Goal: Task Accomplishment & Management: Manage account settings

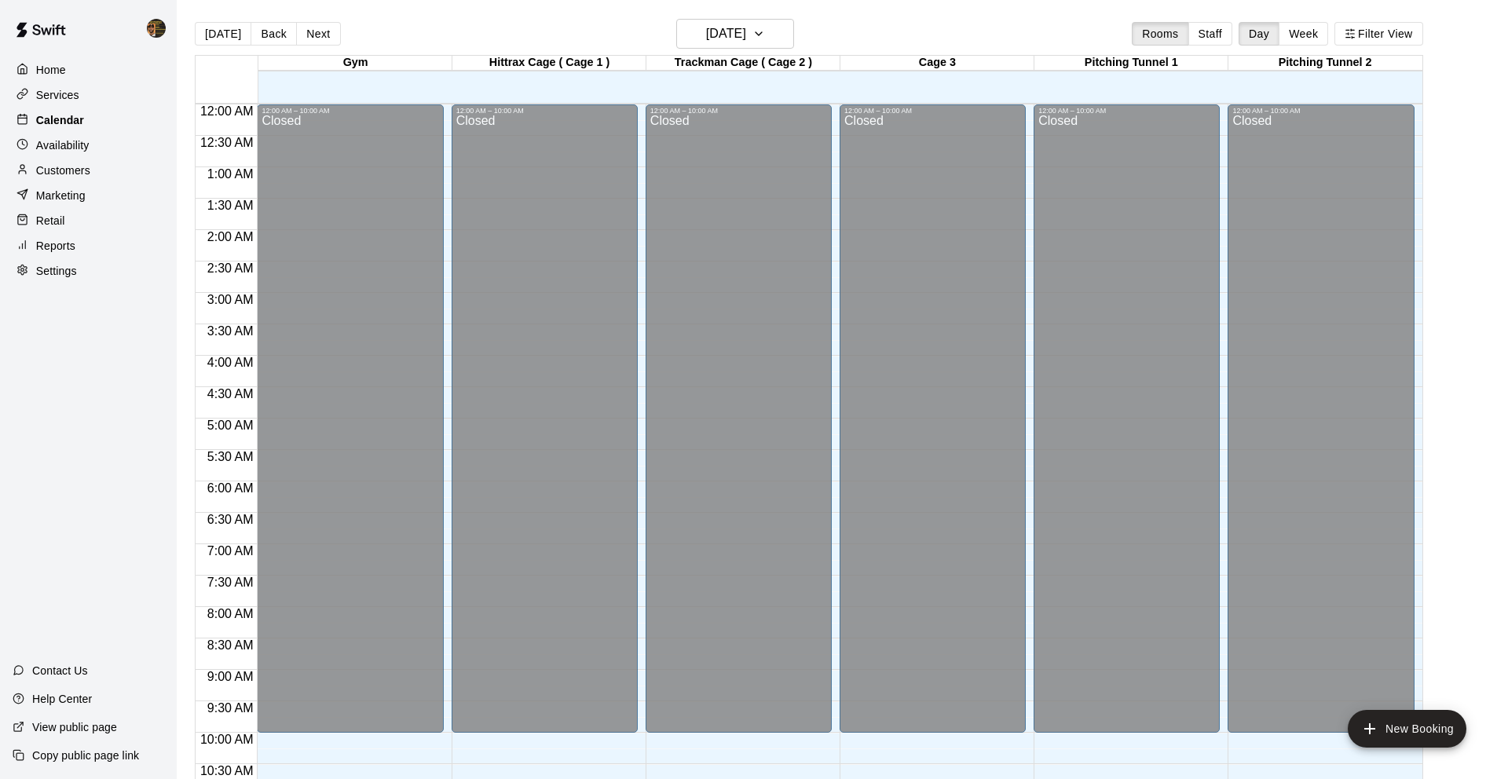
scroll to position [513, 0]
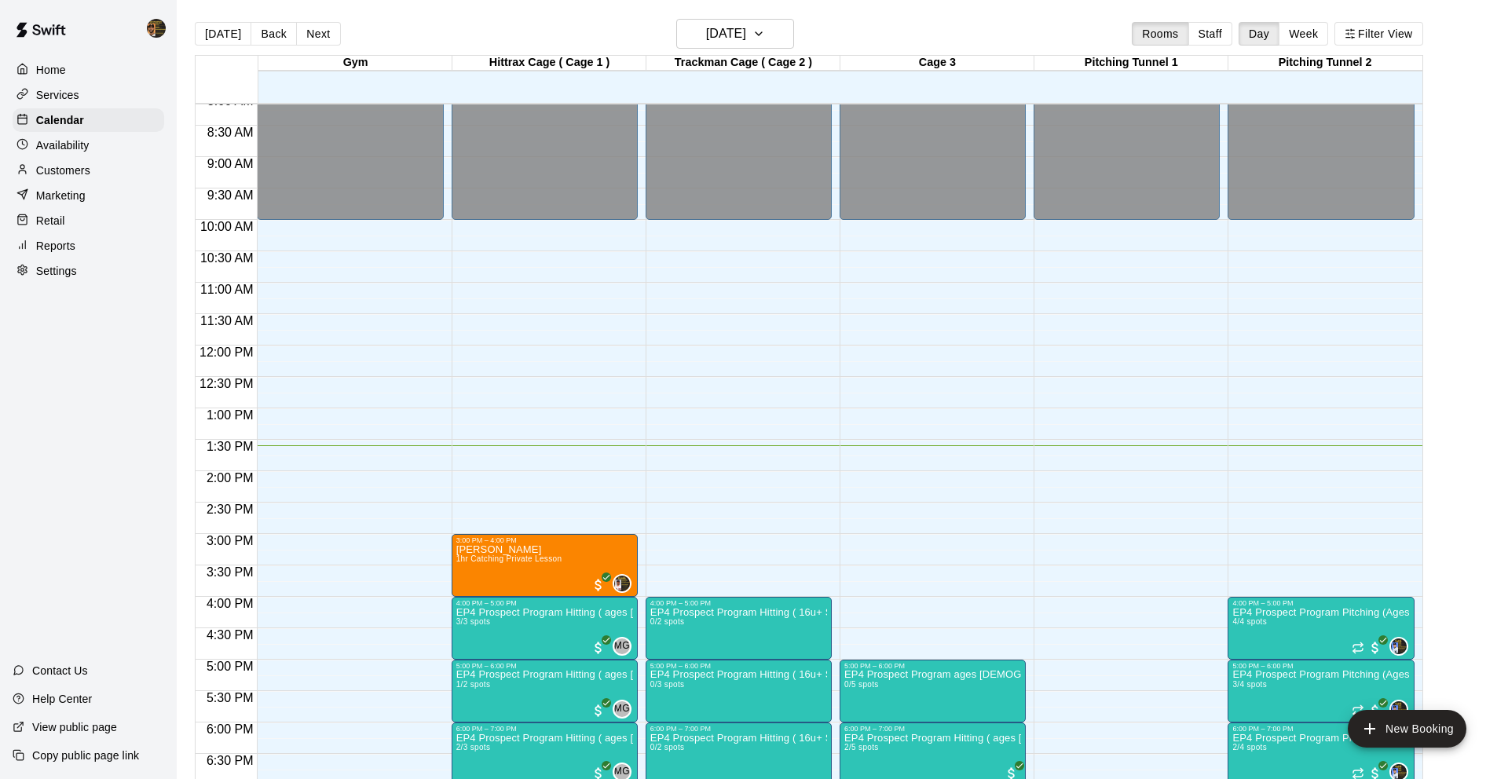
click at [97, 104] on div "Services" at bounding box center [89, 95] width 152 height 24
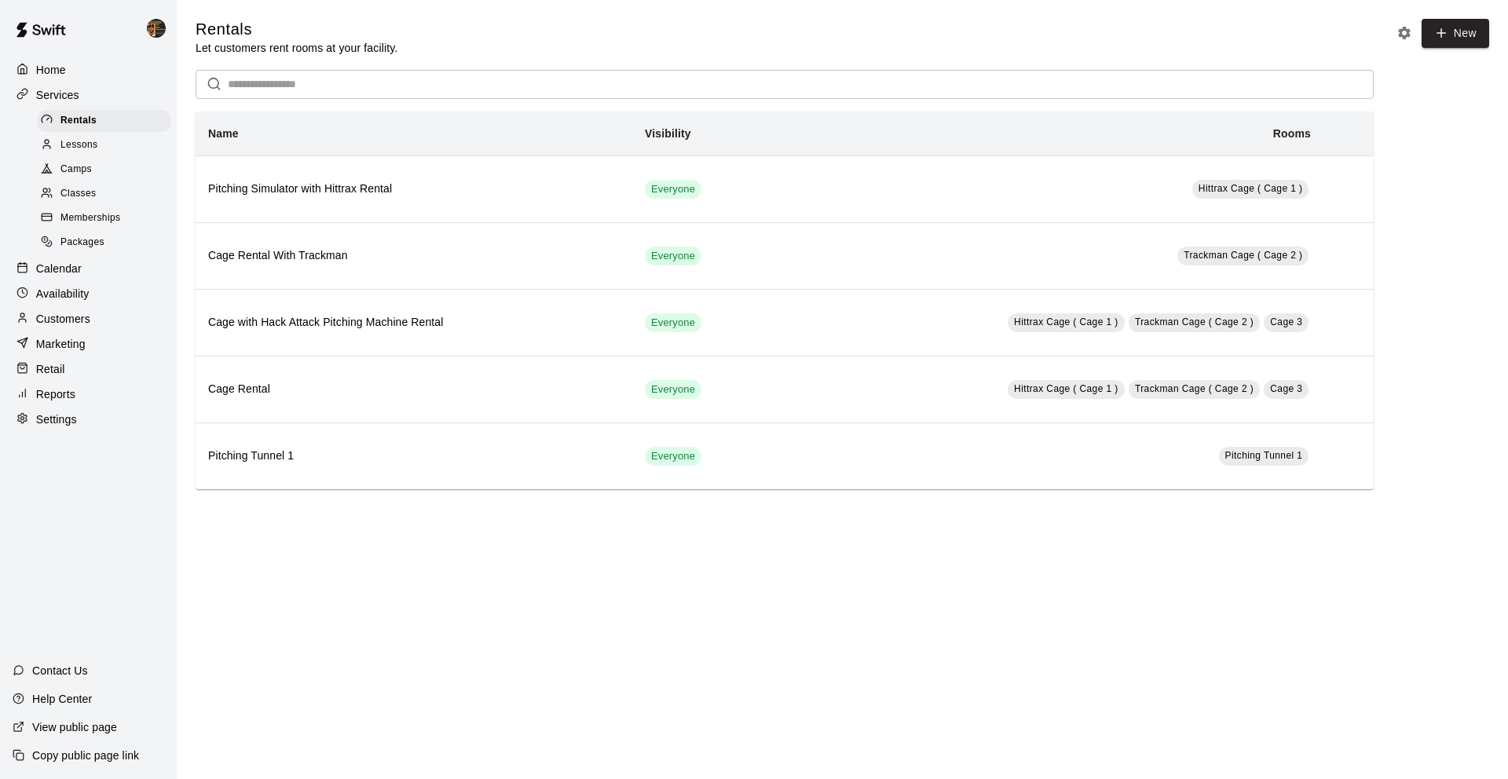
click at [125, 316] on div "Customers" at bounding box center [89, 319] width 152 height 24
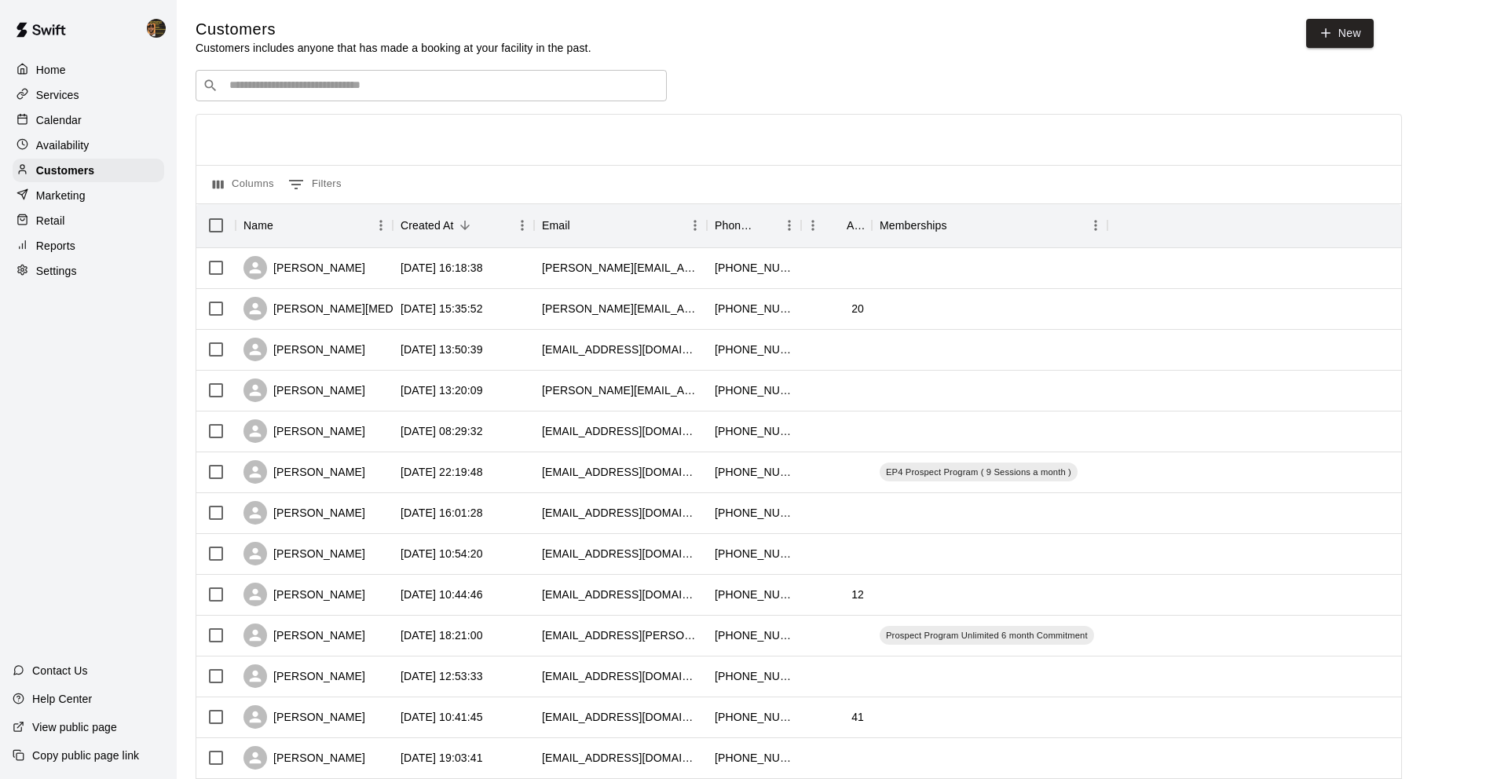
click at [415, 102] on div "​ ​ Columns 0 Filters Name Created At Email Phone Number Age Memberships [PERSO…" at bounding box center [799, 690] width 1206 height 1241
click at [423, 91] on input "Search customers by name or email" at bounding box center [442, 86] width 435 height 16
type input "*"
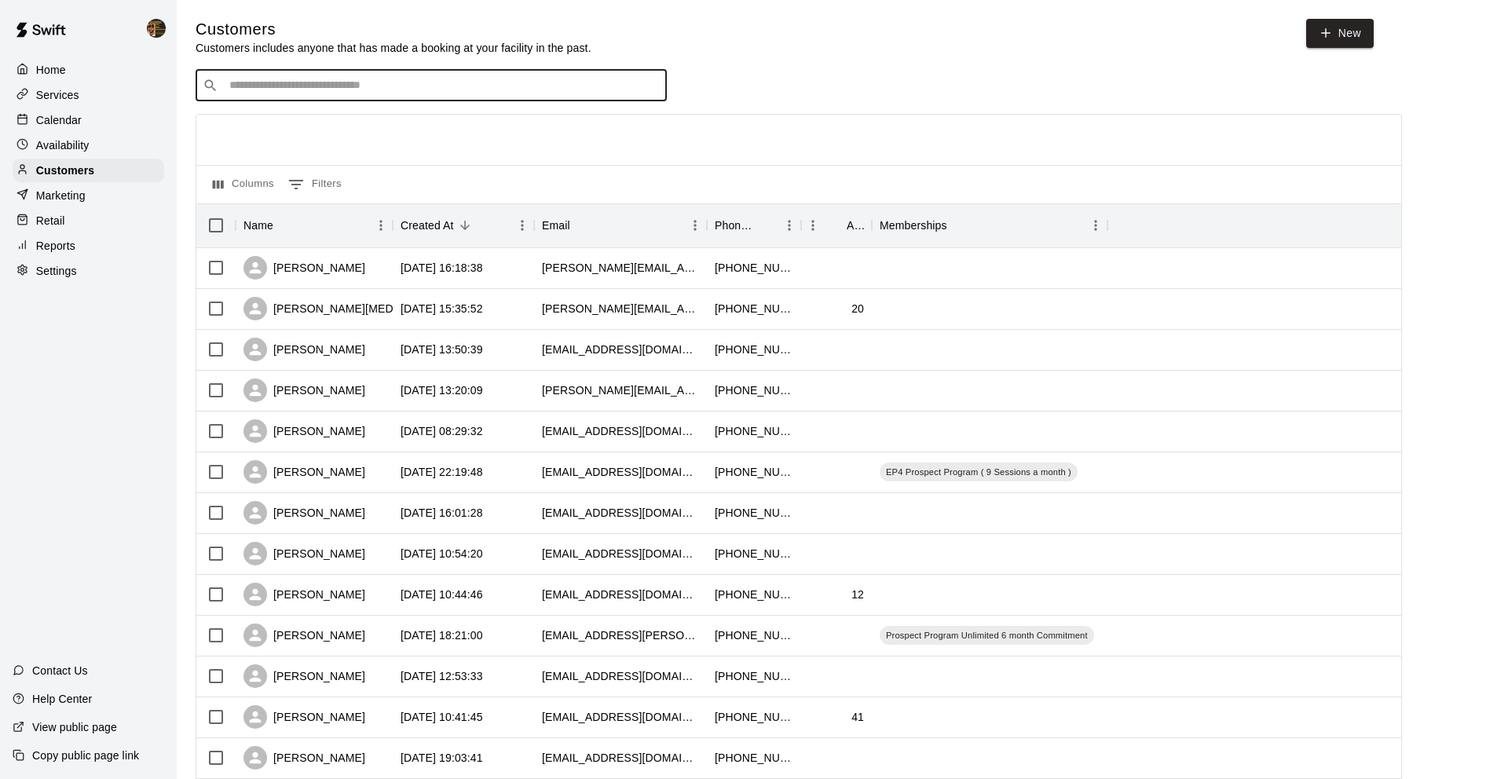
type input "*"
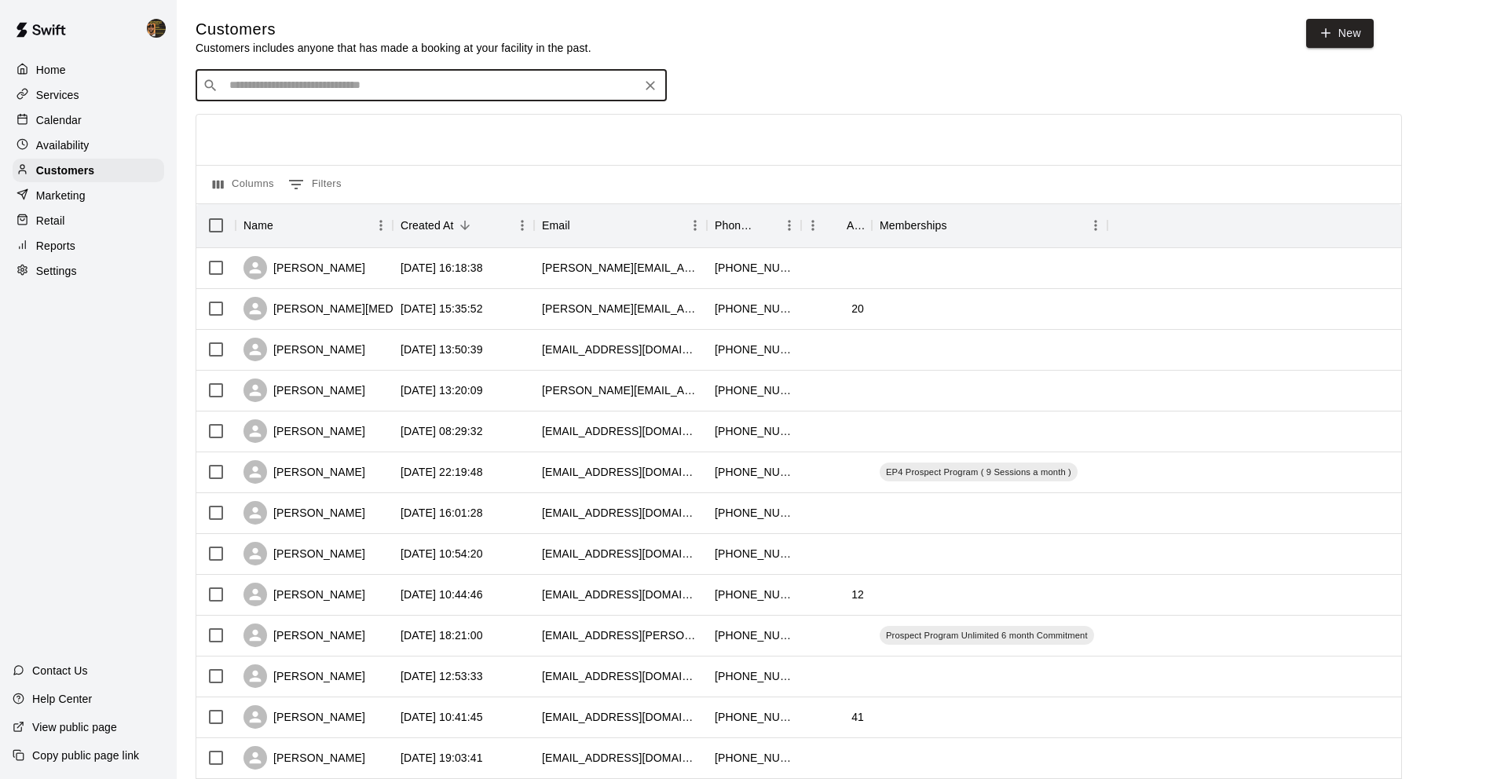
type input "*"
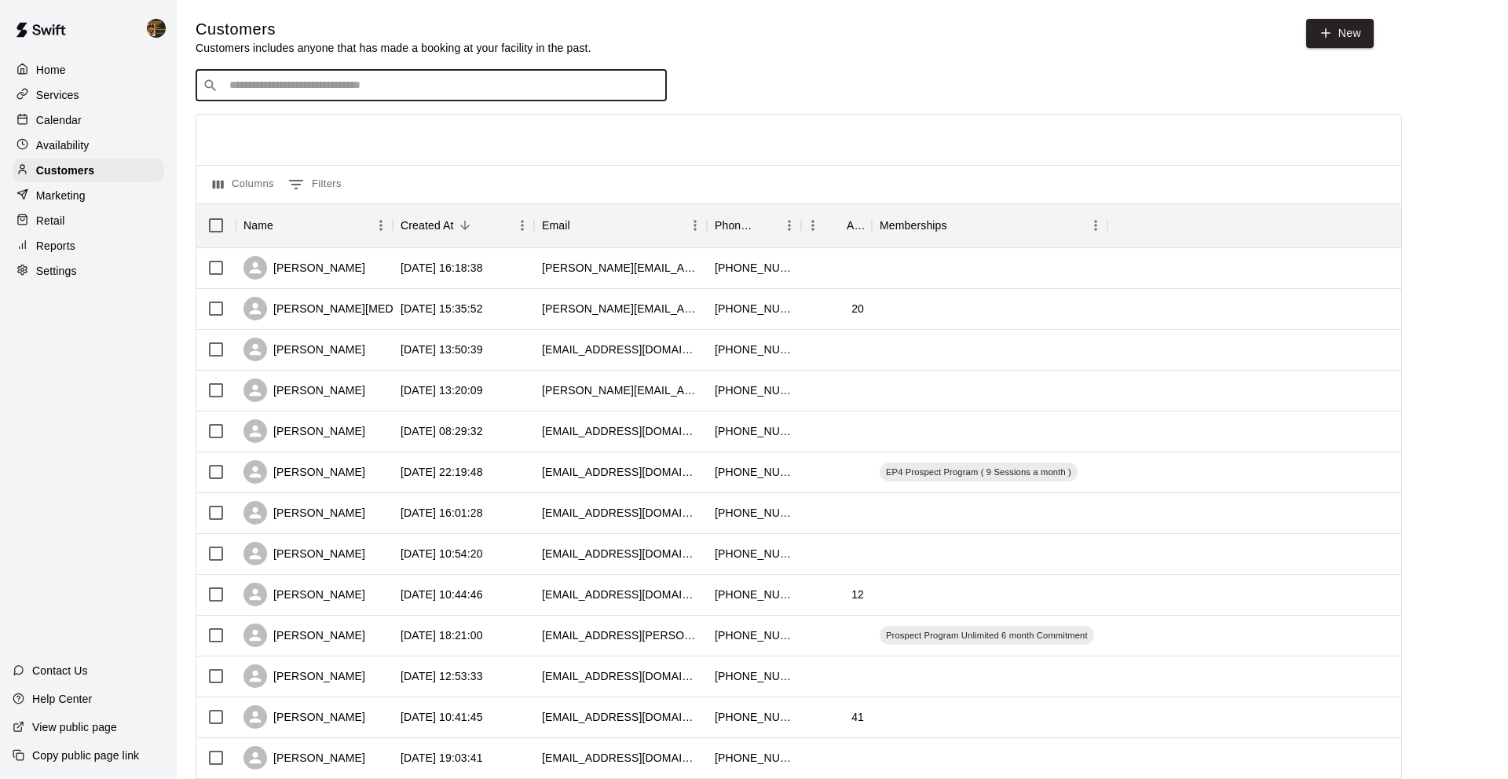
type input "*"
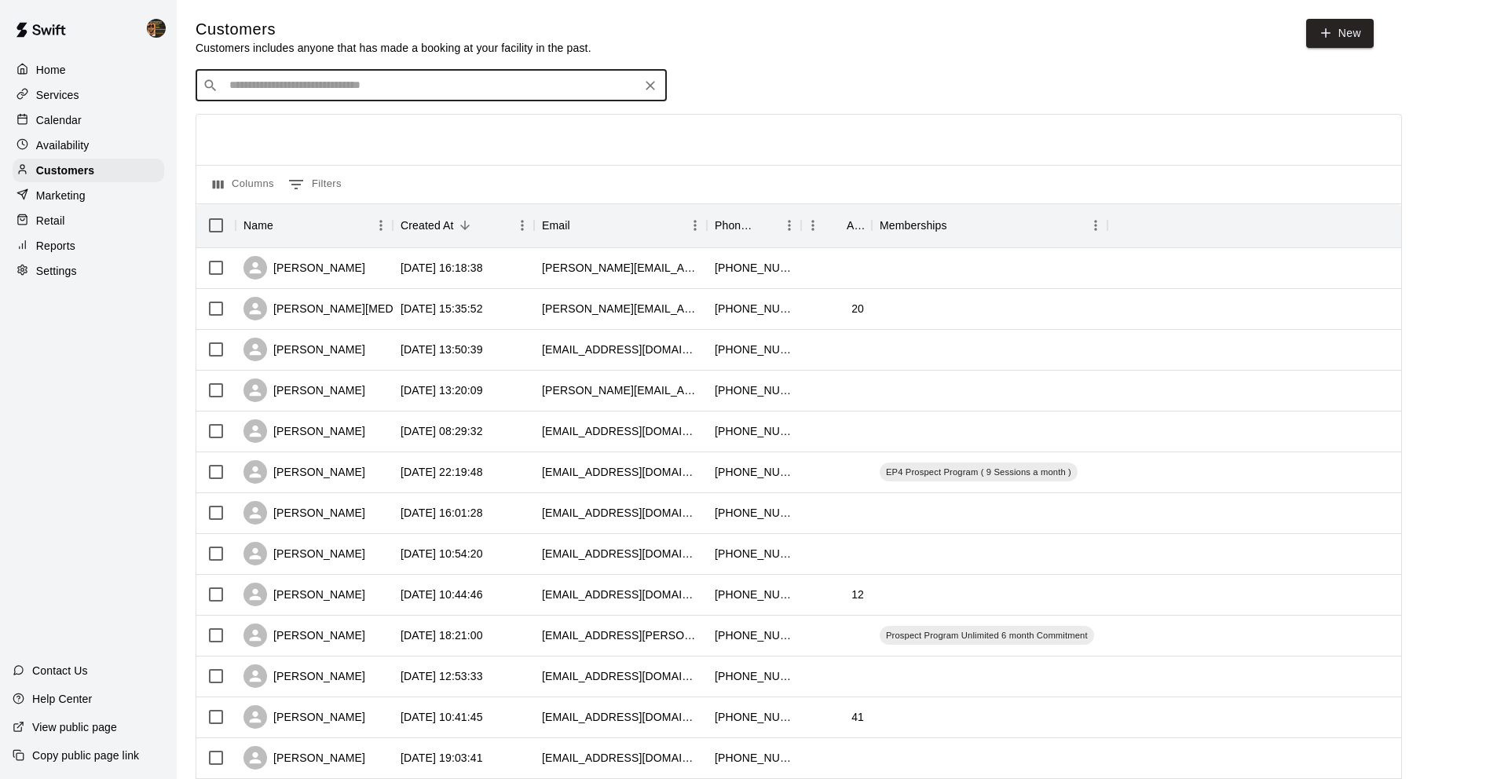
type input "*"
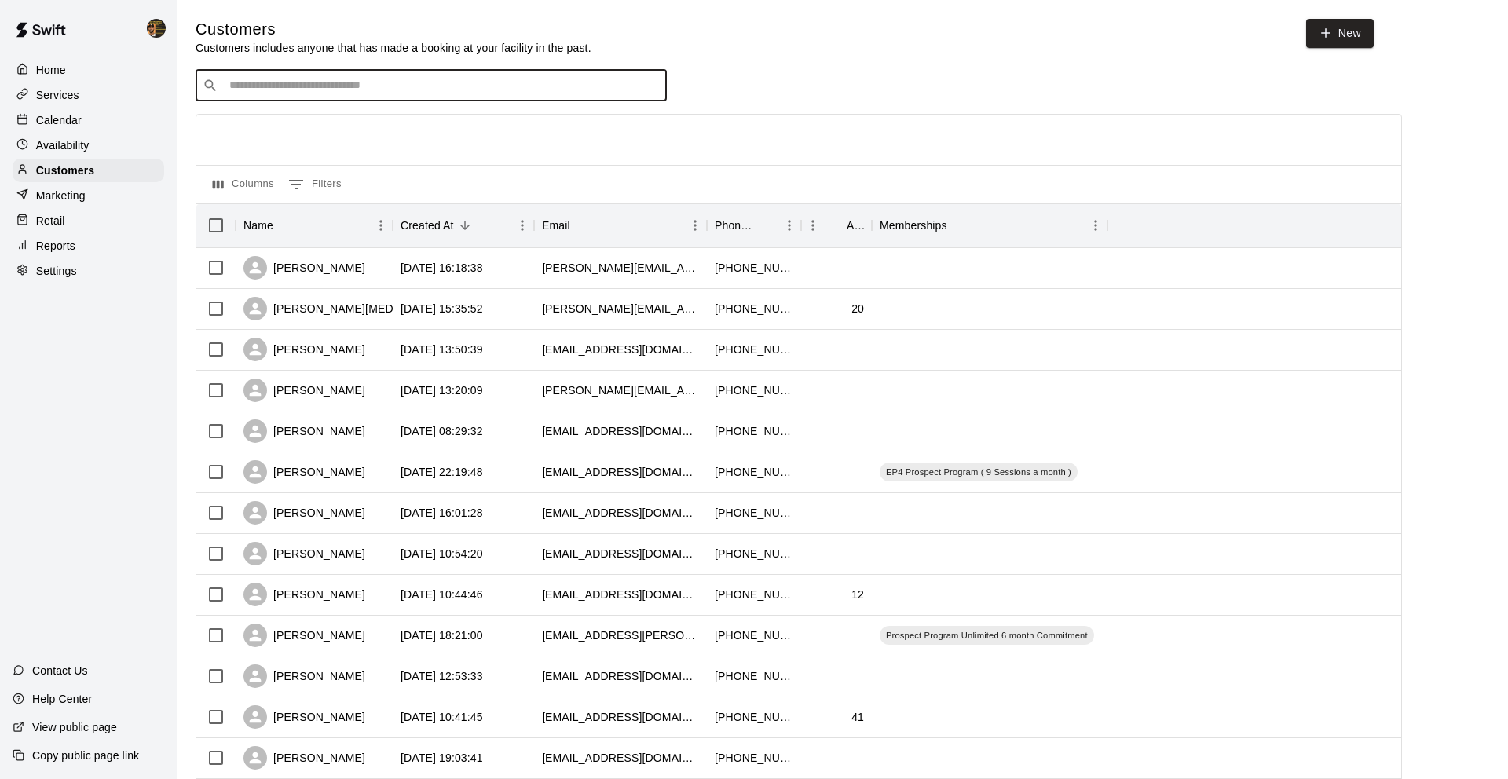
type input "*"
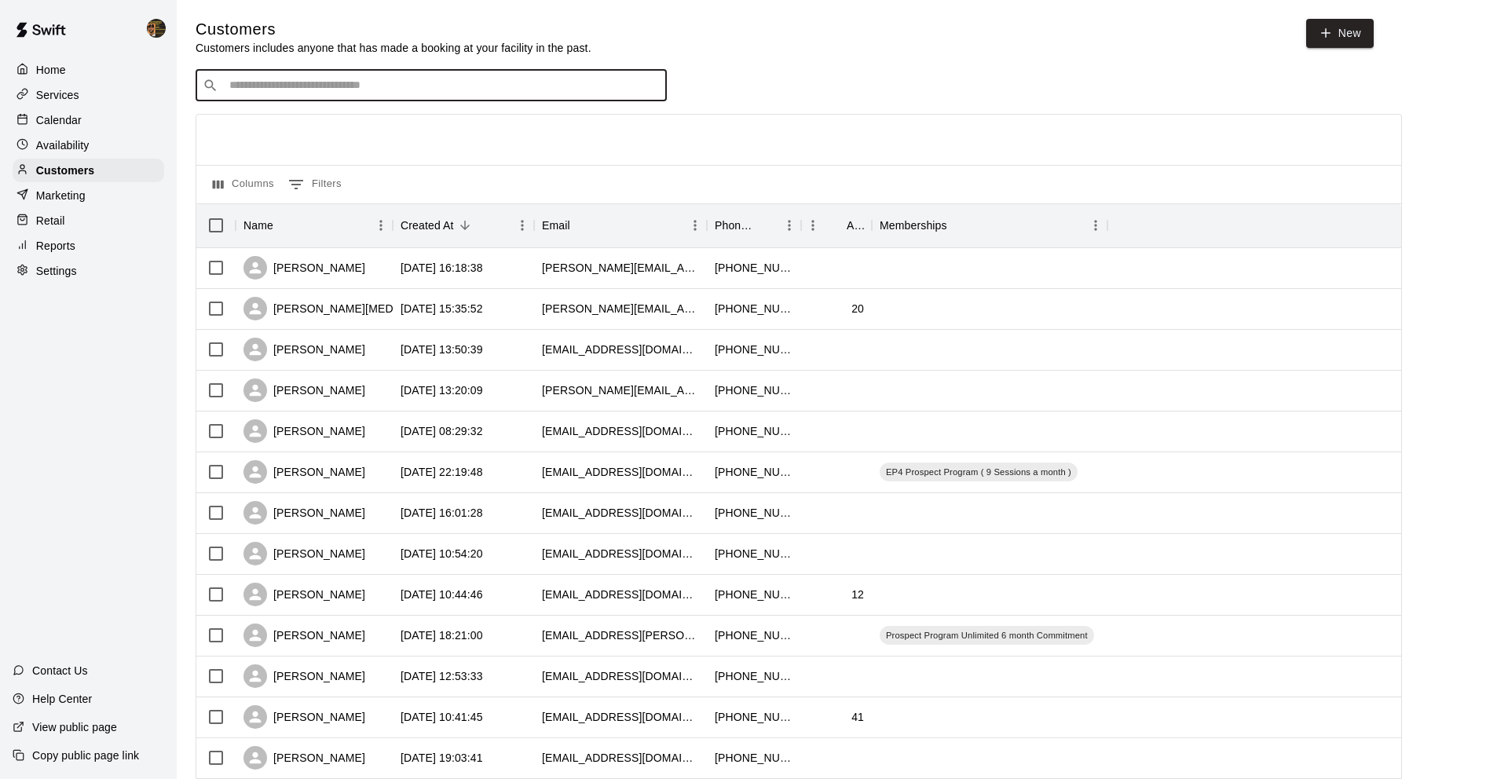
type input "*"
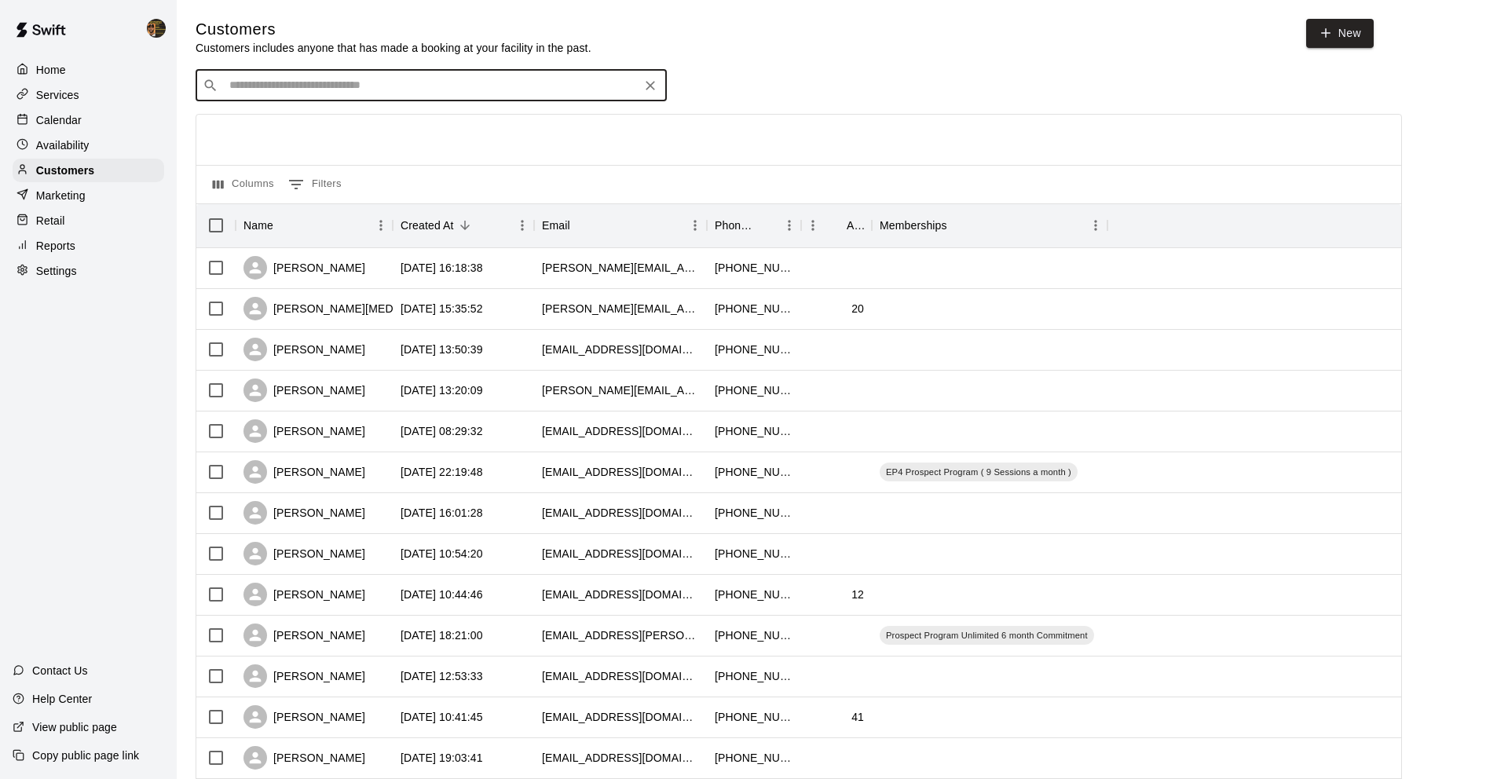
type input "*"
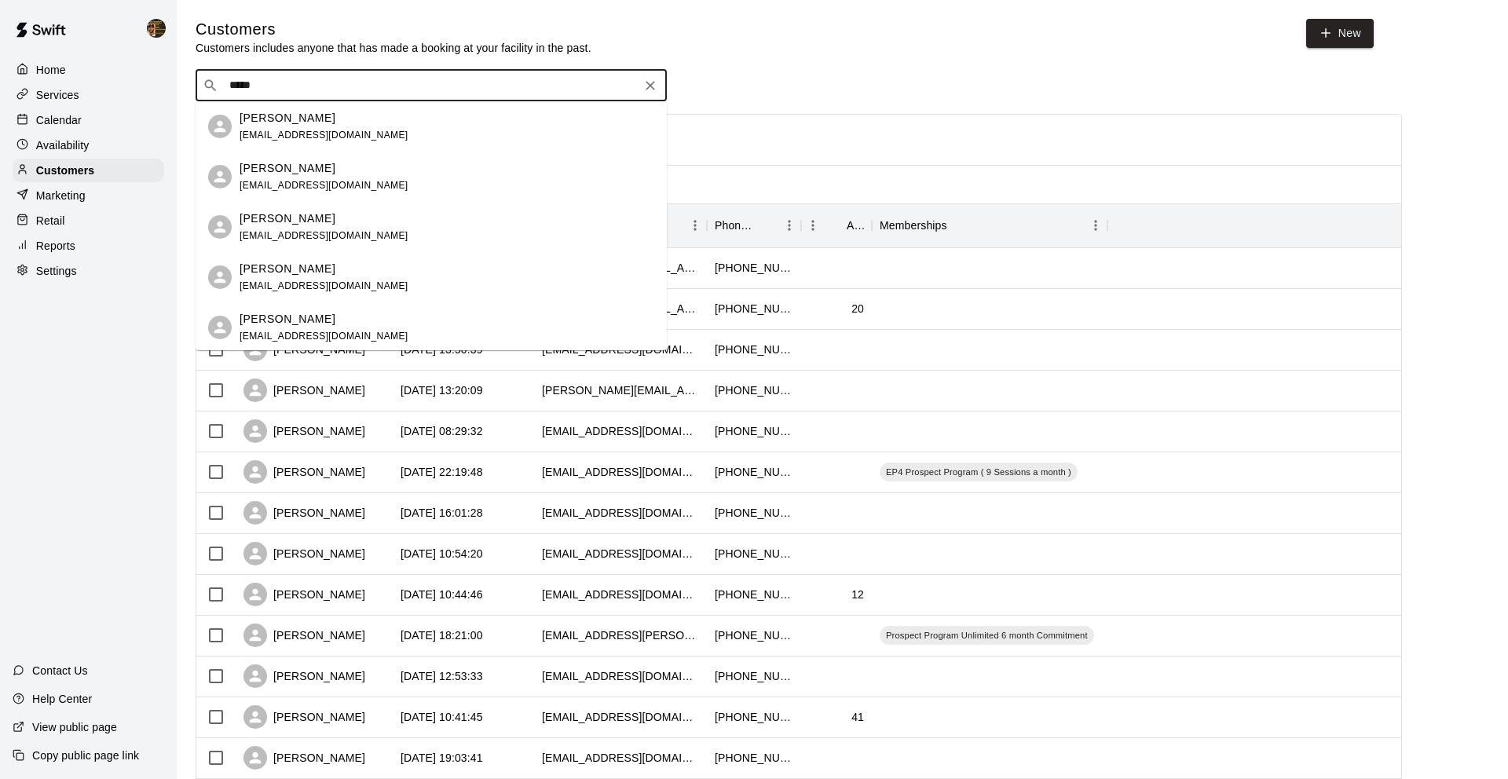
type input "******"
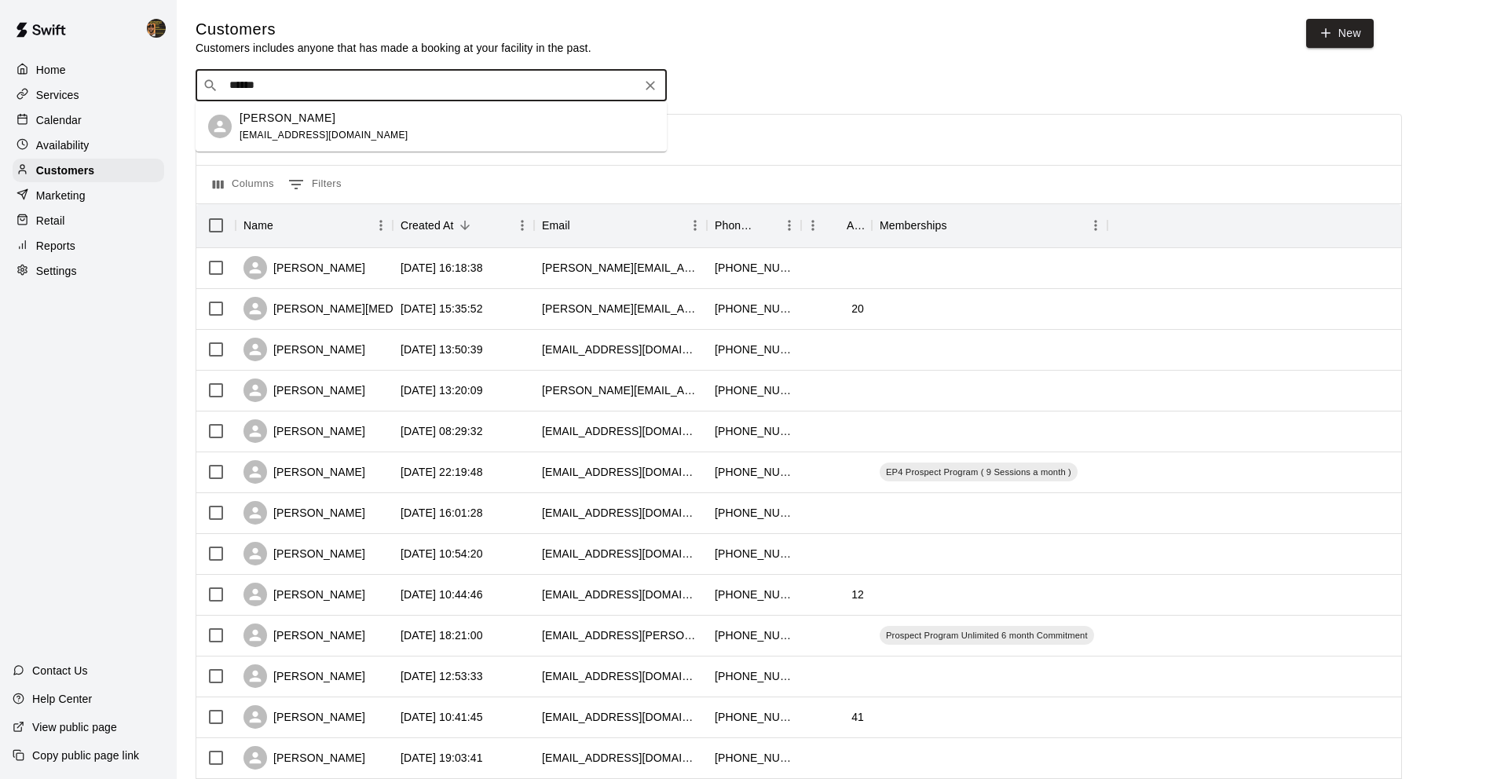
click at [415, 122] on div "[PERSON_NAME] [EMAIL_ADDRESS][DOMAIN_NAME]" at bounding box center [446, 127] width 415 height 34
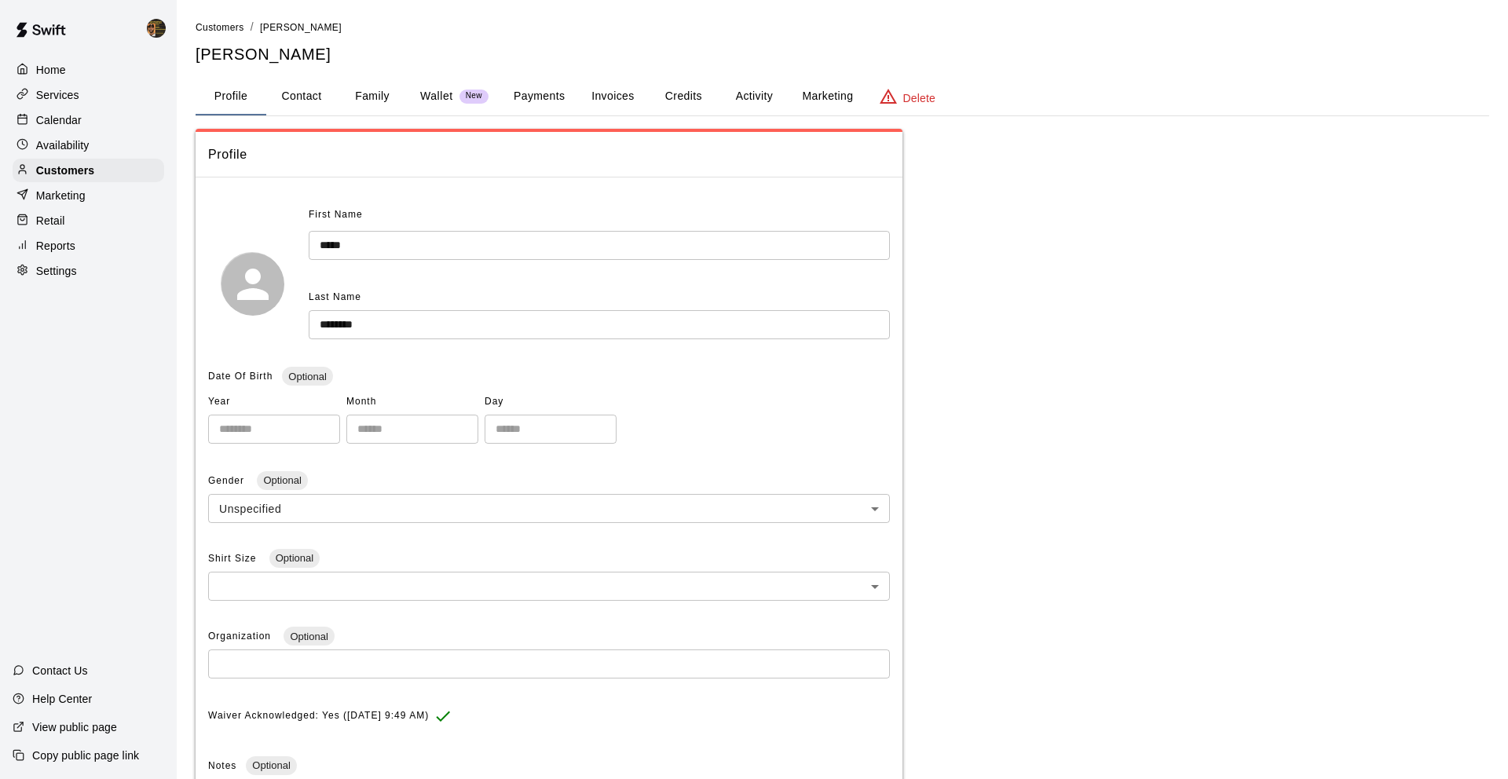
click at [305, 91] on button "Contact" at bounding box center [301, 97] width 71 height 38
select select "**"
